Goal: Transaction & Acquisition: Purchase product/service

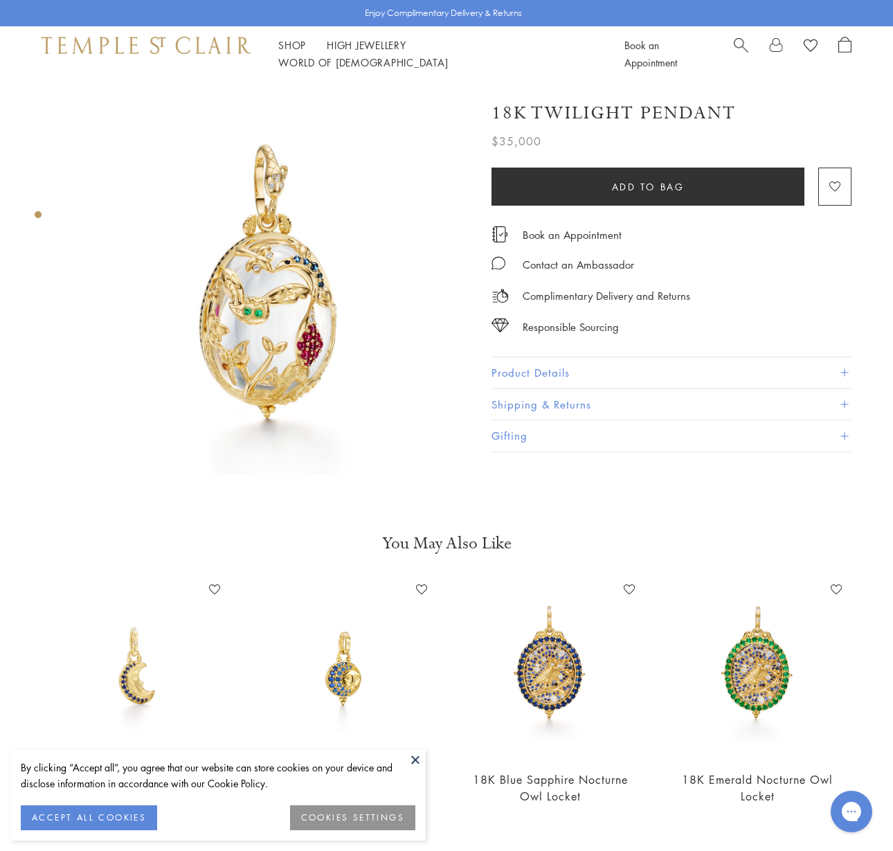
click at [737, 48] on span "Search" at bounding box center [741, 44] width 15 height 15
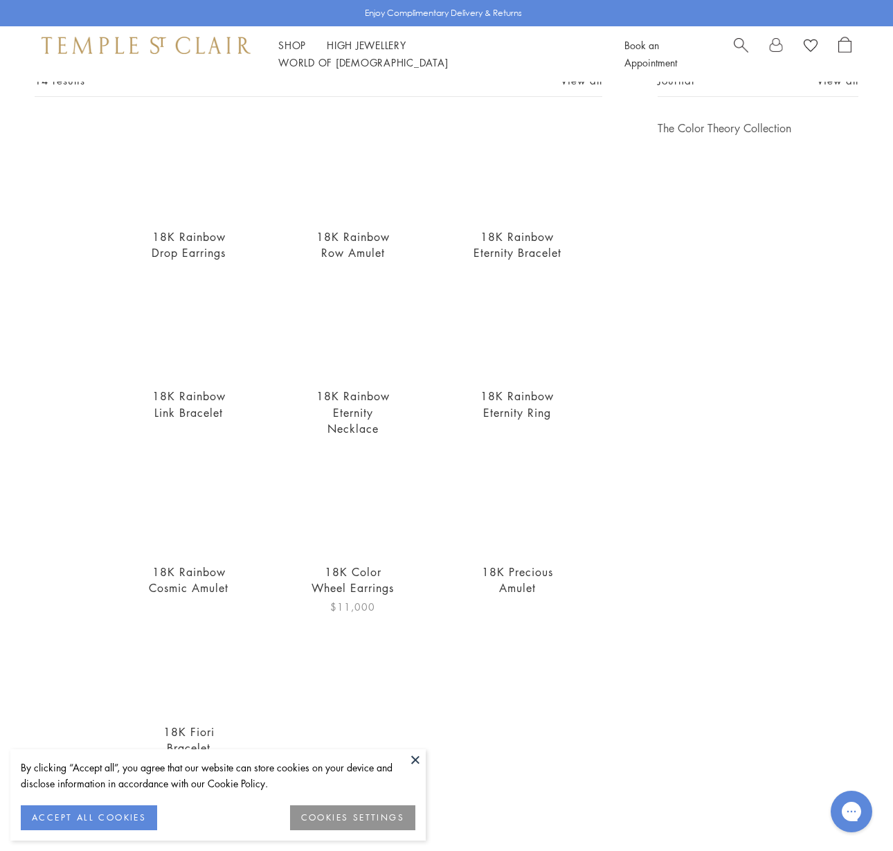
scroll to position [91, 0]
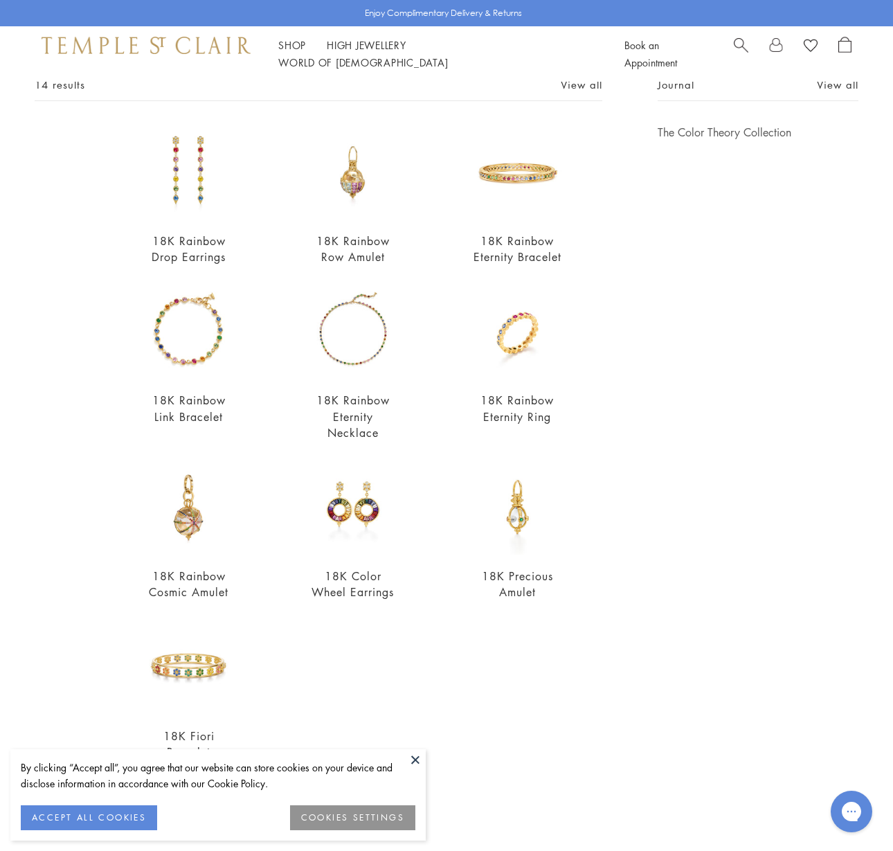
click at [738, 46] on span "Search" at bounding box center [741, 44] width 15 height 15
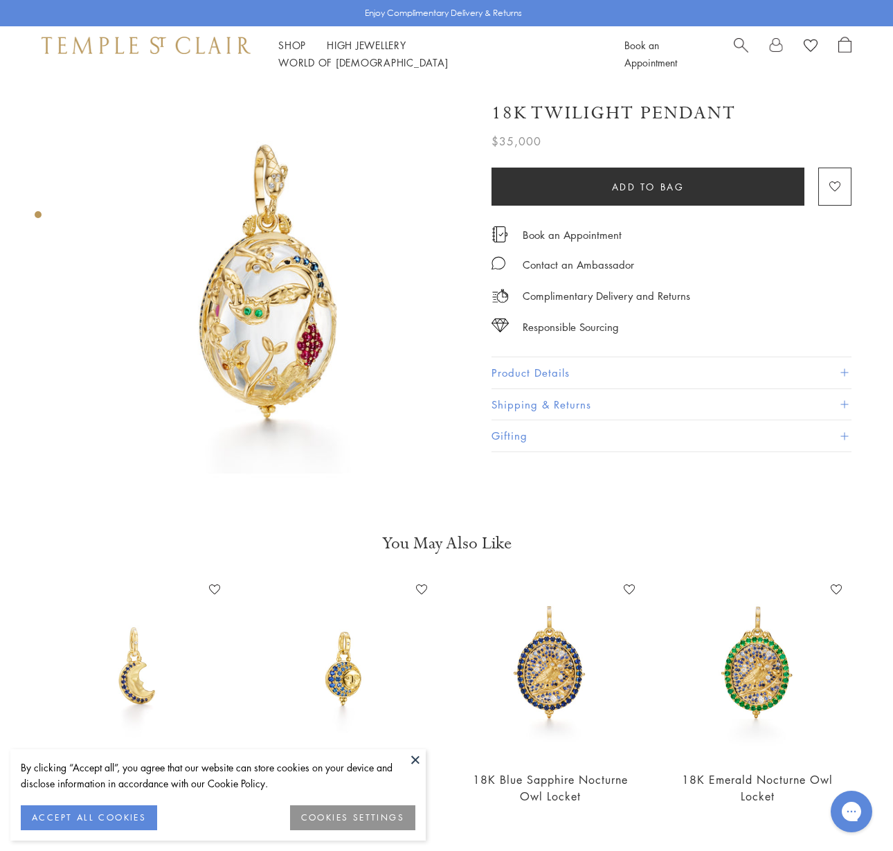
click at [738, 46] on span "Search" at bounding box center [741, 44] width 15 height 15
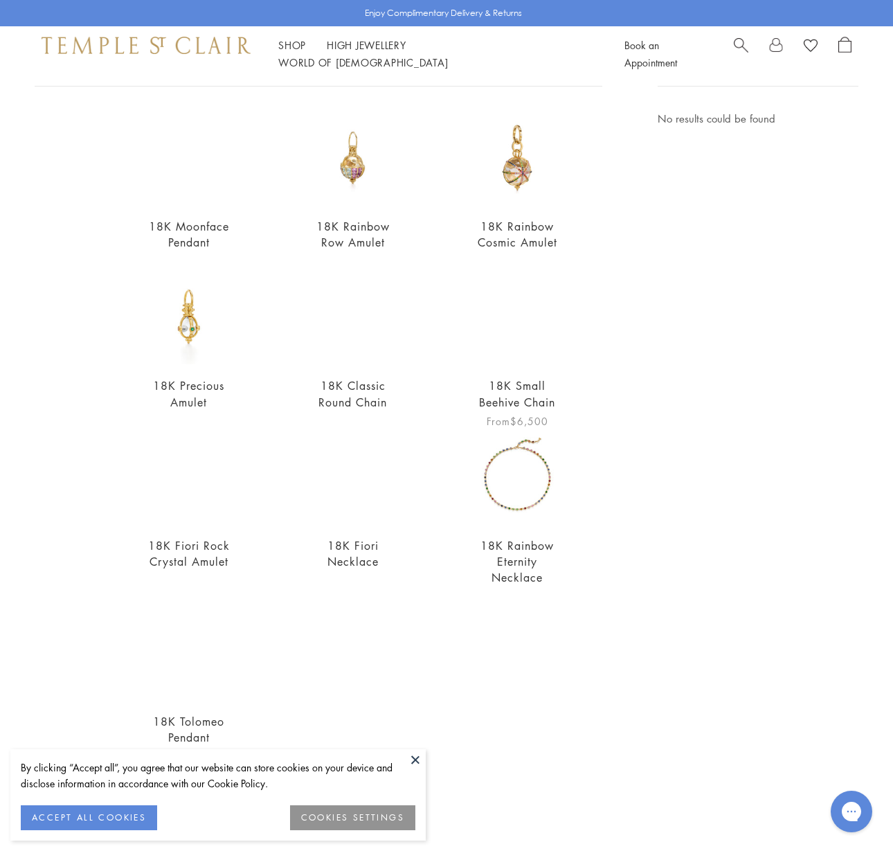
scroll to position [105, 0]
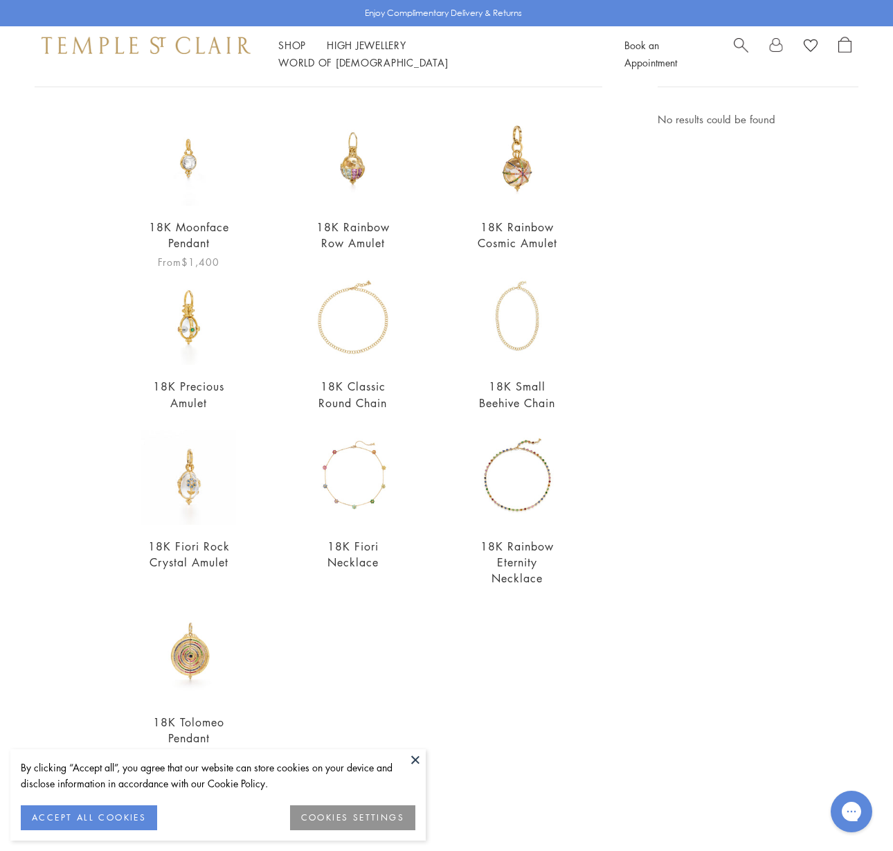
type input "**********"
click at [192, 242] on link "18K Moonface Pendant" at bounding box center [189, 235] width 80 height 31
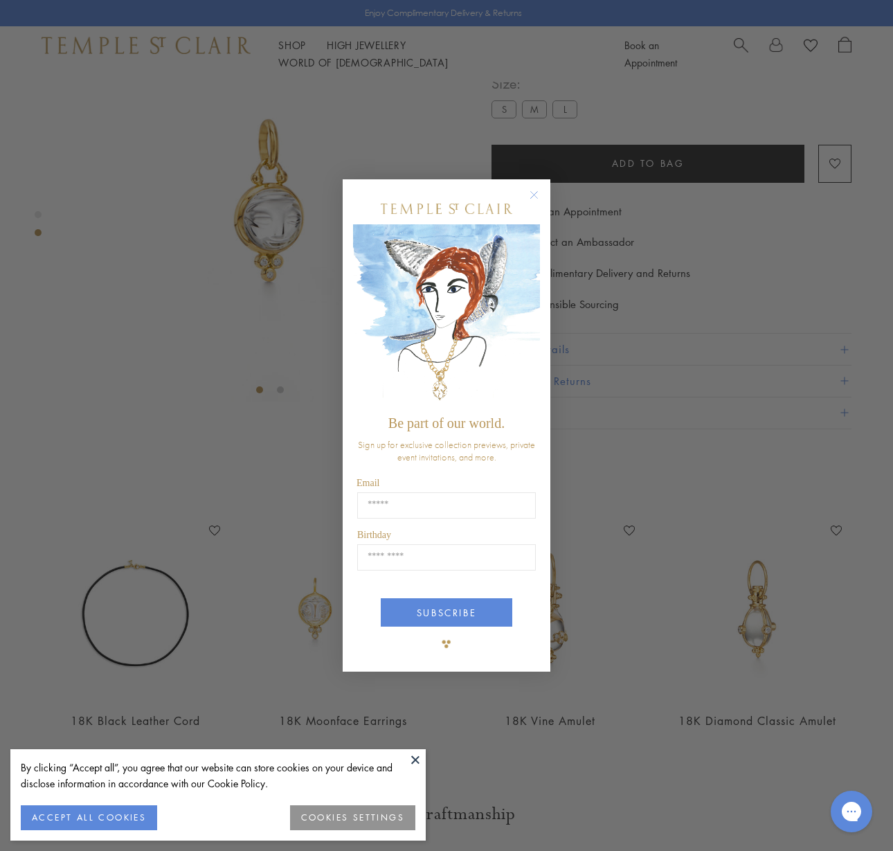
click at [649, 122] on div "Close dialog Be part of our world. Sign up for exclusive collection previews, p…" at bounding box center [446, 425] width 893 height 851
click at [536, 190] on circle "Close dialog" at bounding box center [534, 194] width 17 height 17
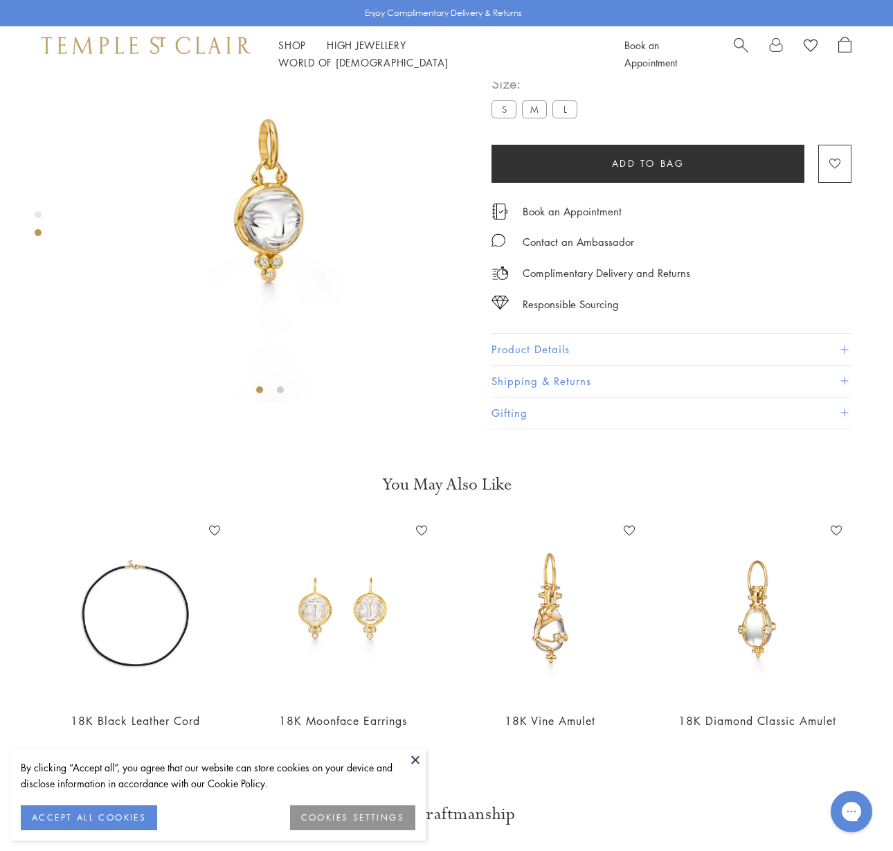
click at [566, 118] on label "L" at bounding box center [565, 108] width 25 height 17
